Goal: Download file/media

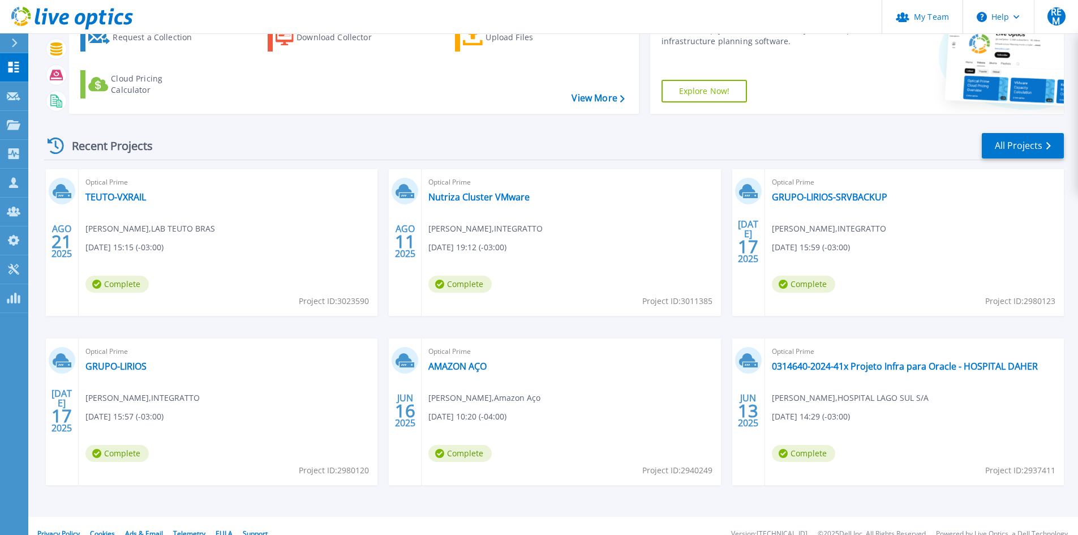
scroll to position [92, 0]
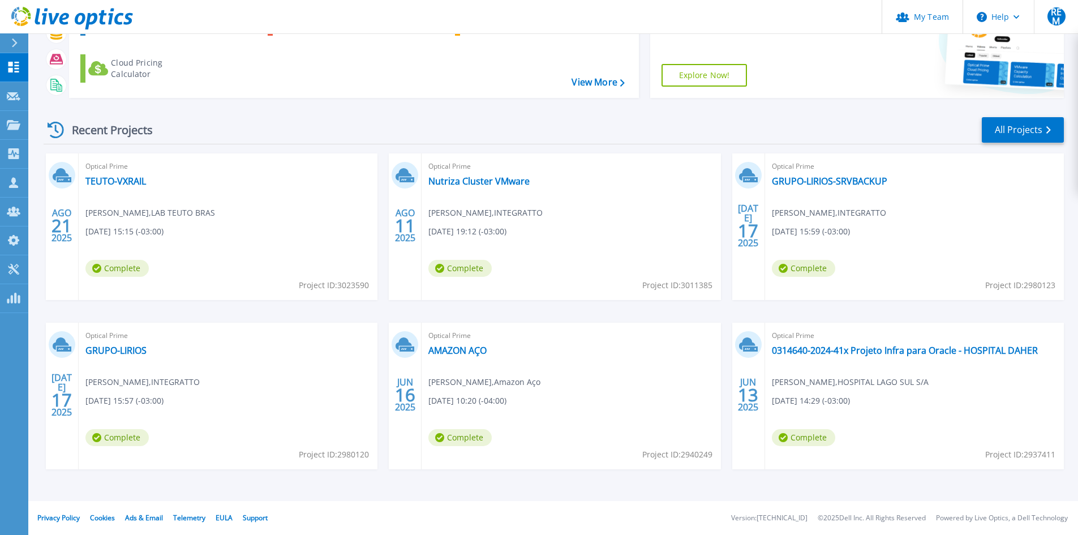
click at [722, 245] on div "[DATE] Optical Prime TEUTO-VXRAIL [PERSON_NAME] , LAB TEUTO BRAS [DATE] 15:15 (…" at bounding box center [550, 322] width 1030 height 339
click at [348, 116] on div "Recent Projects All Projects" at bounding box center [554, 130] width 1021 height 28
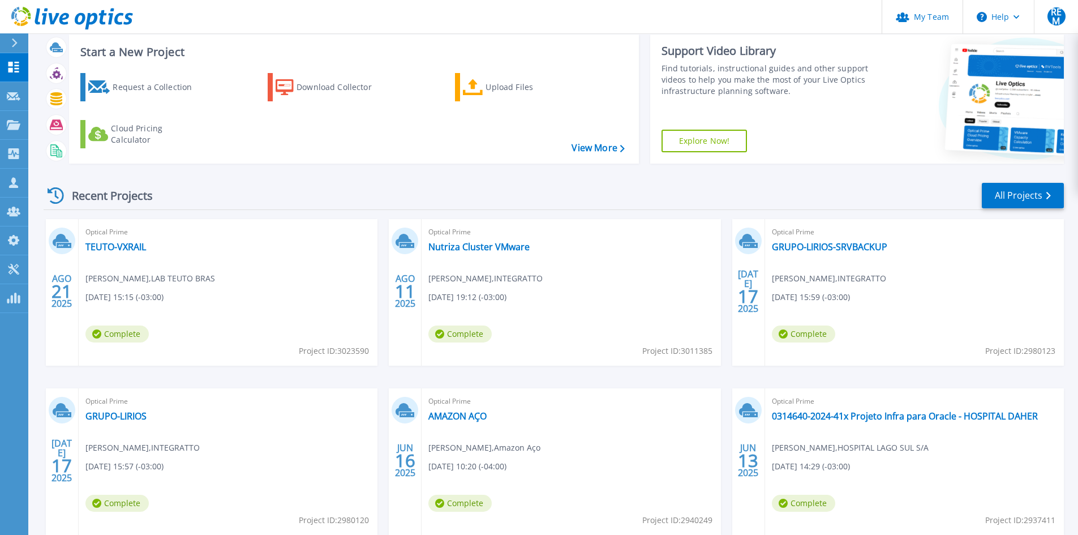
scroll to position [0, 0]
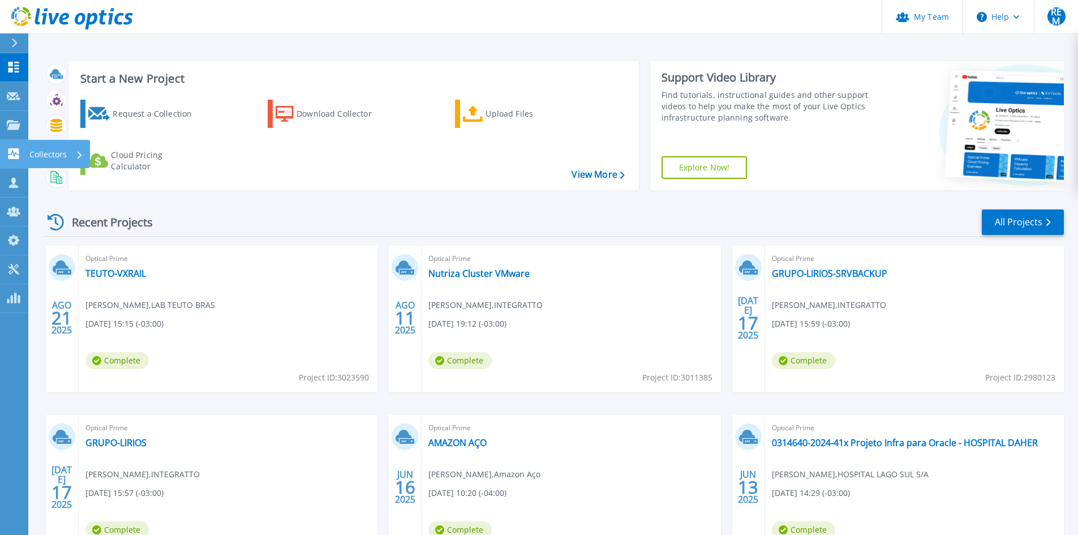
click at [51, 153] on p "Collectors" at bounding box center [47, 154] width 37 height 29
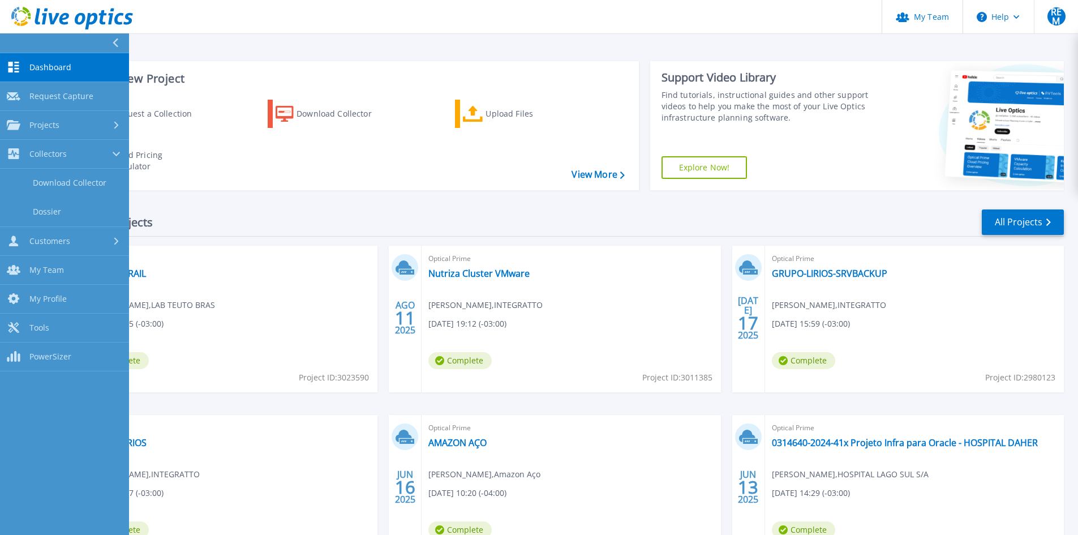
click at [593, 221] on div "Recent Projects All Projects" at bounding box center [554, 222] width 1021 height 28
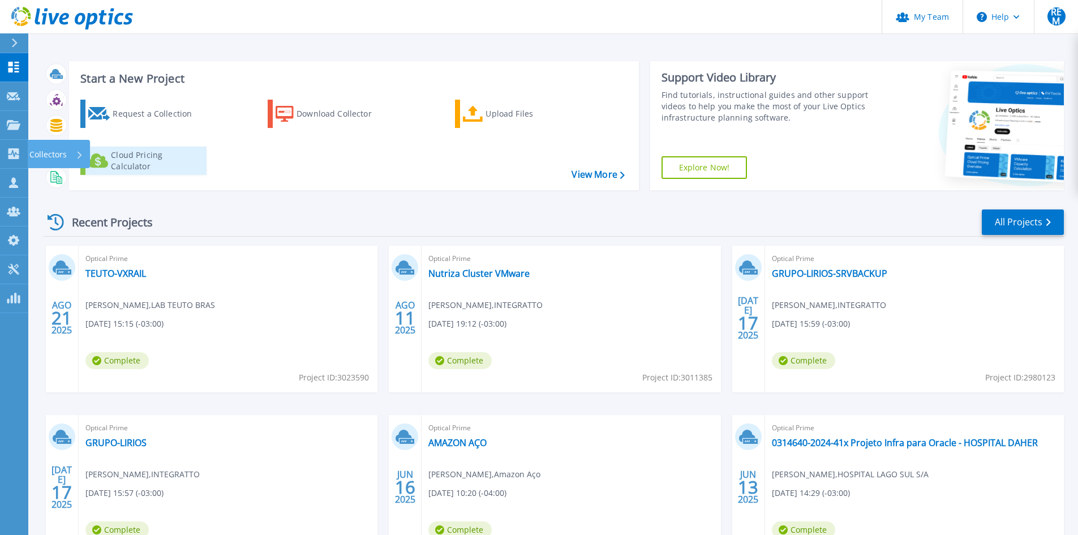
click at [41, 155] on p "Collectors" at bounding box center [47, 154] width 37 height 29
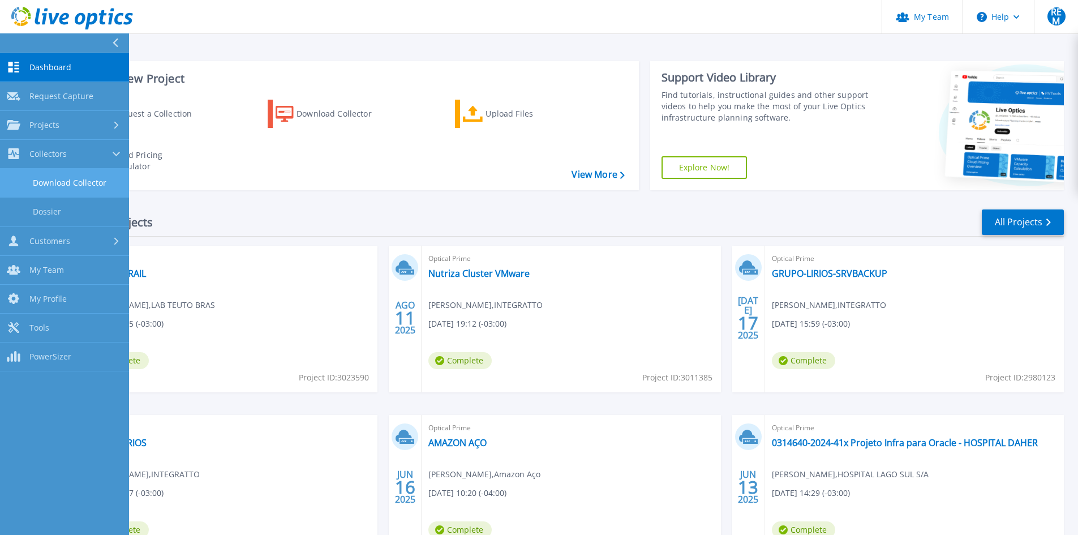
click at [75, 187] on link "Download Collector" at bounding box center [64, 183] width 129 height 29
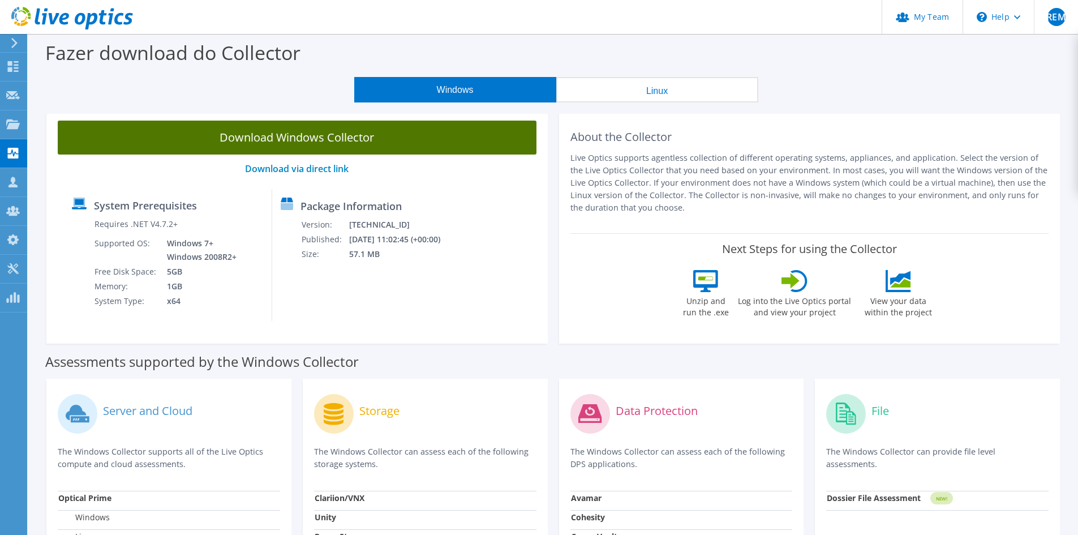
click at [352, 146] on link "Download Windows Collector" at bounding box center [297, 138] width 479 height 34
